Goal: Information Seeking & Learning: Learn about a topic

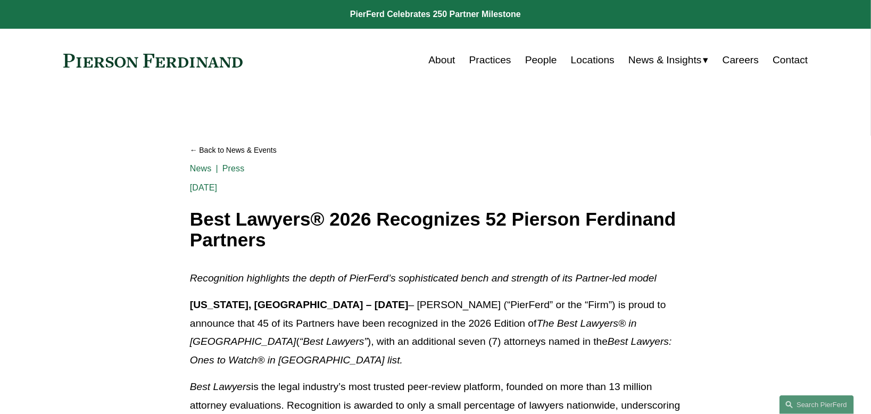
click at [485, 60] on link "Practices" at bounding box center [490, 60] width 42 height 20
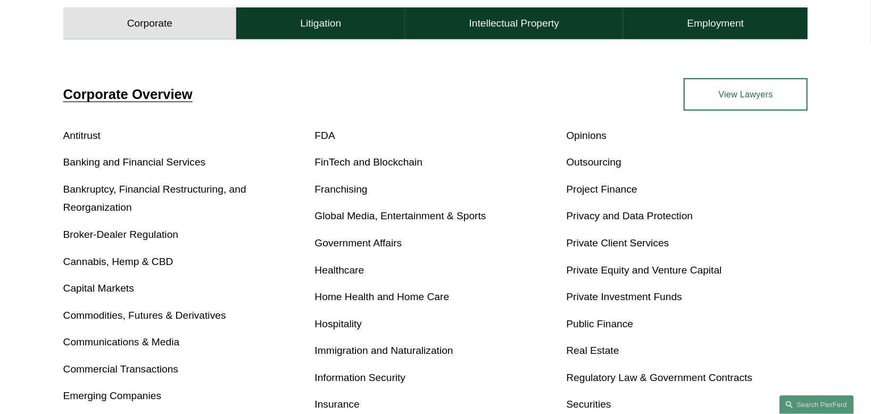
scroll to position [266, 0]
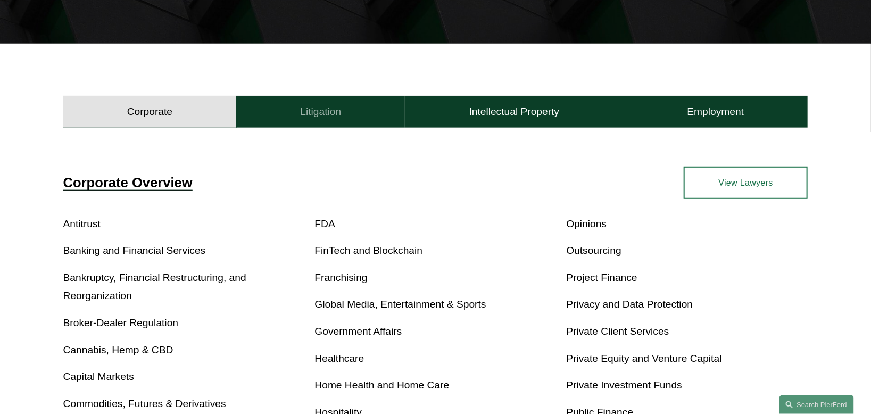
click at [356, 117] on button "Litigation" at bounding box center [320, 112] width 169 height 32
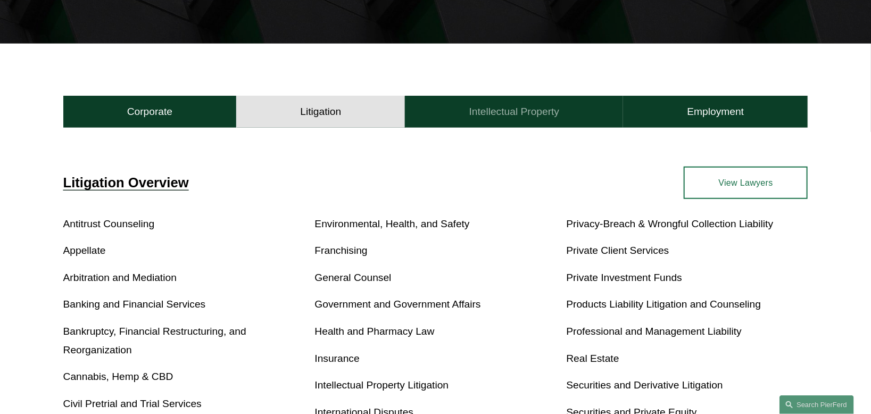
click at [495, 118] on h4 "Intellectual Property" at bounding box center [514, 111] width 90 height 13
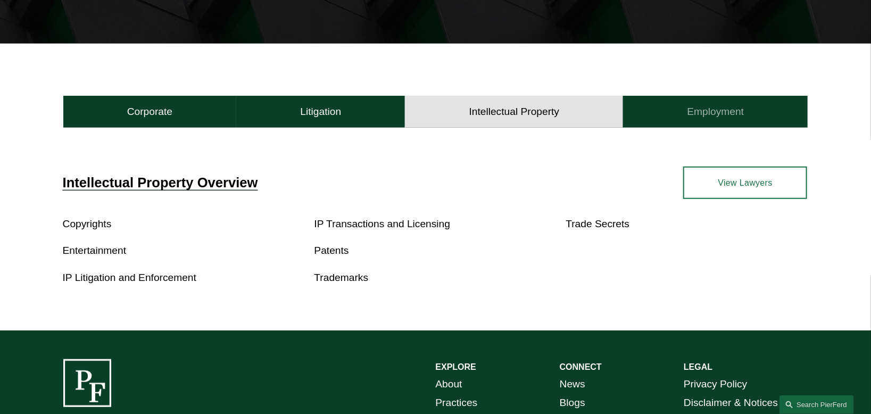
click at [732, 115] on h4 "Employment" at bounding box center [715, 111] width 57 height 13
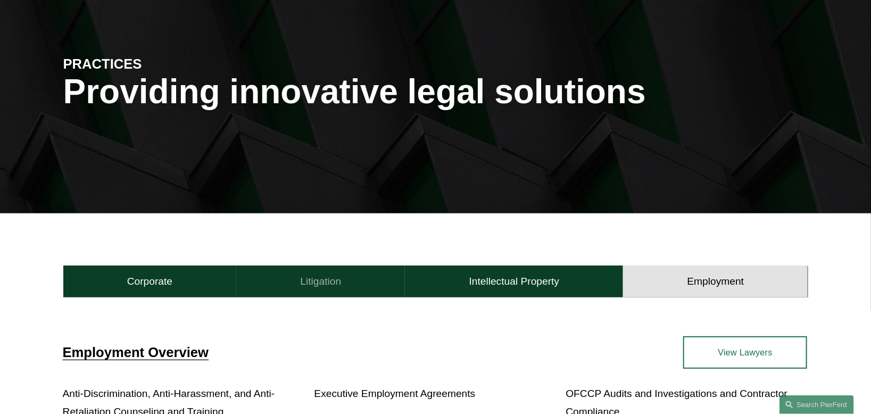
scroll to position [177, 0]
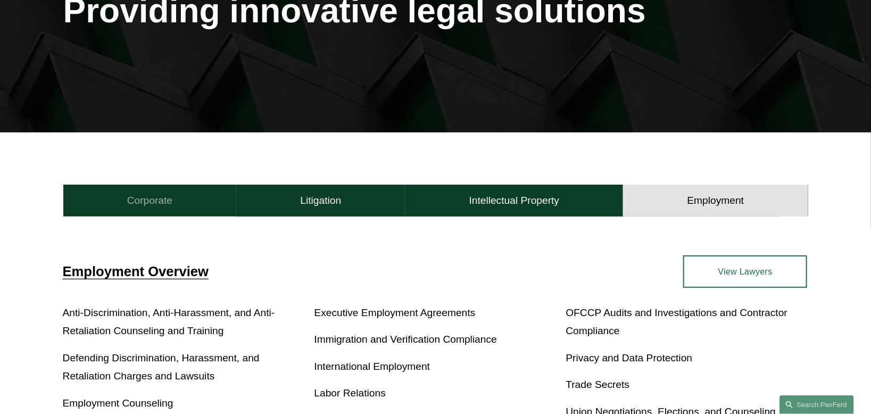
click at [162, 206] on h4 "Corporate" at bounding box center [149, 200] width 45 height 13
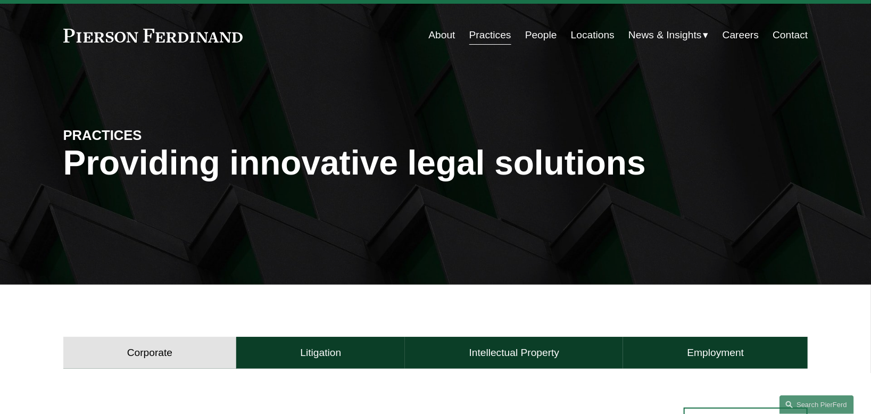
scroll to position [0, 0]
